Goal: Transaction & Acquisition: Purchase product/service

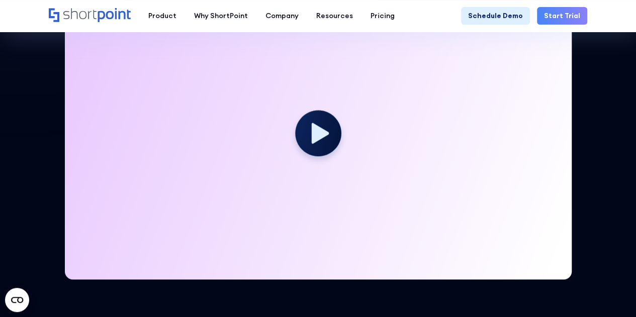
scroll to position [302, 0]
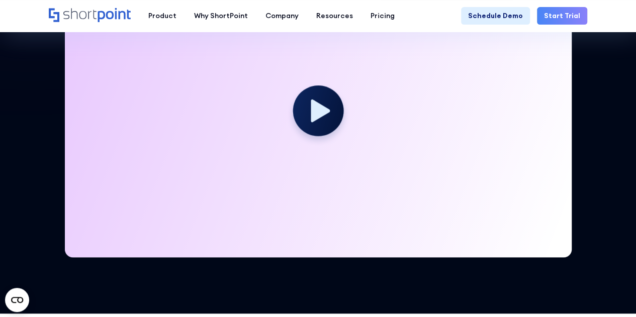
click at [319, 115] on icon at bounding box center [320, 110] width 19 height 23
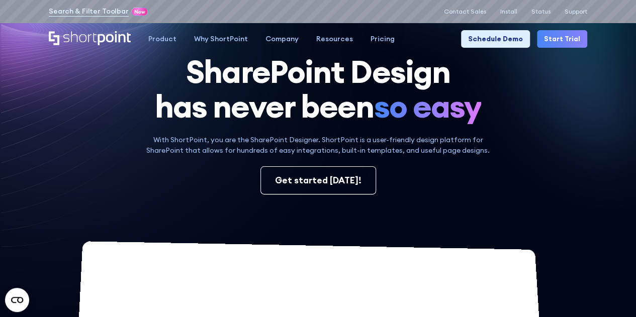
scroll to position [0, 0]
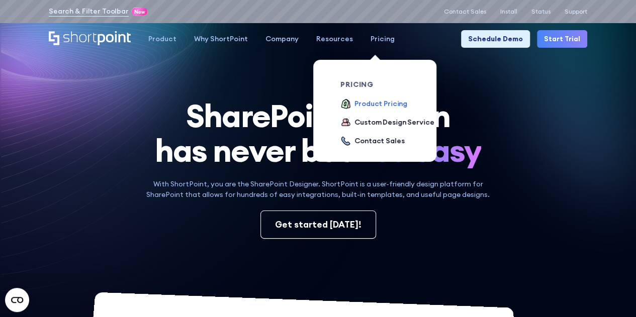
click at [381, 107] on div "Product Pricing" at bounding box center [381, 104] width 53 height 11
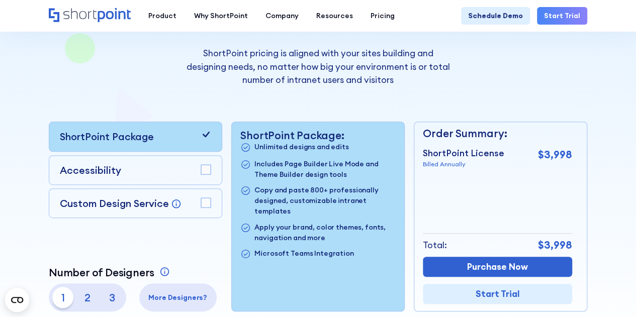
scroll to position [201, 0]
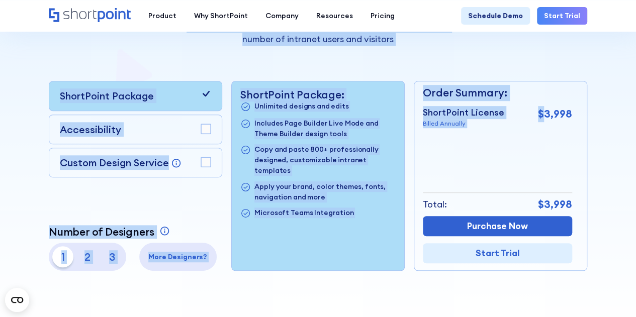
drag, startPoint x: 545, startPoint y: 119, endPoint x: 623, endPoint y: 119, distance: 77.9
click at [623, 119] on section "Pricing that makes sense ShortPoint pricing is aligned with your sites building…" at bounding box center [318, 69] width 636 height 507
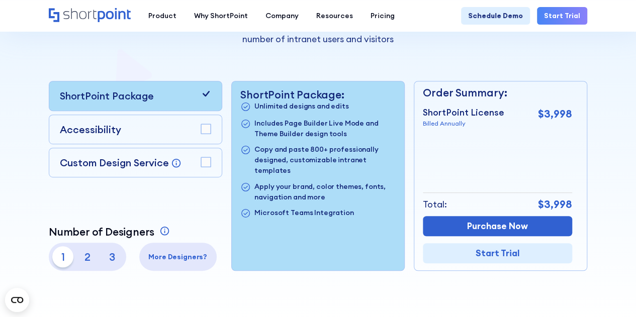
click at [562, 122] on div "ShortPoint License Billed Annually $3,998" at bounding box center [497, 117] width 149 height 23
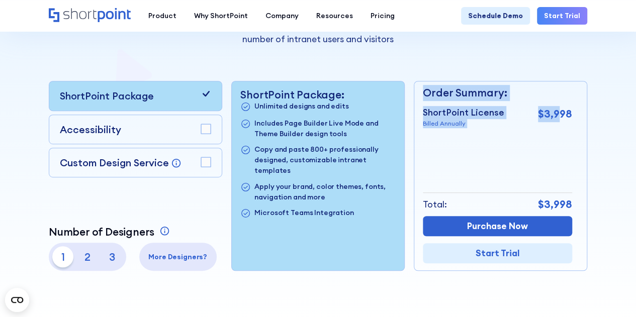
drag, startPoint x: 574, startPoint y: 111, endPoint x: 562, endPoint y: 115, distance: 12.7
click at [562, 115] on div "Order Summary: ShortPoint License Billed Annually $3,998 + Custom Design Servic…" at bounding box center [500, 176] width 173 height 190
click at [563, 114] on p "$3,998" at bounding box center [555, 114] width 34 height 16
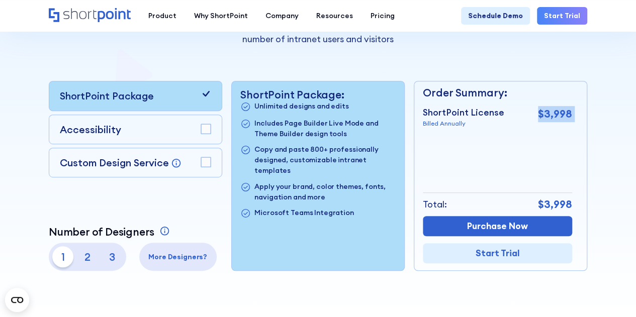
click at [563, 114] on p "$3,998" at bounding box center [555, 114] width 34 height 16
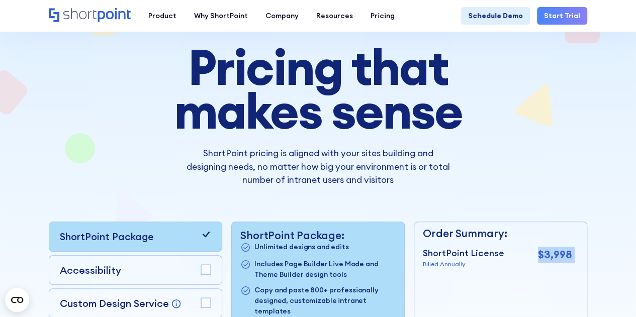
scroll to position [50, 0]
